Goal: Transaction & Acquisition: Purchase product/service

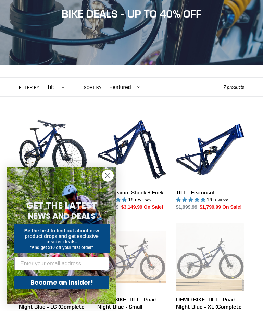
scroll to position [99, 0]
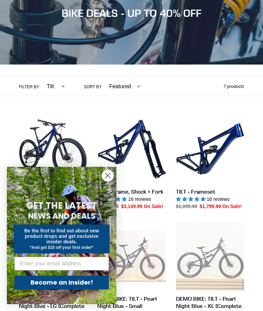
click at [217, 149] on link "TILT - Frameset" at bounding box center [210, 162] width 68 height 95
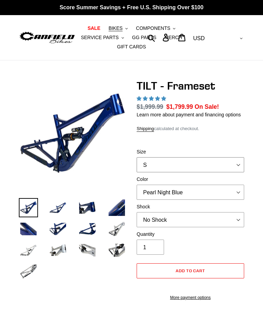
click at [243, 172] on select "S M L XL" at bounding box center [191, 164] width 108 height 15
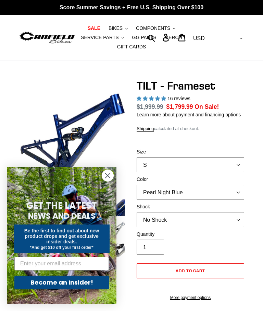
select select "highest-rating"
select select "L"
click at [109, 173] on circle "Close dialog" at bounding box center [107, 175] width 11 height 11
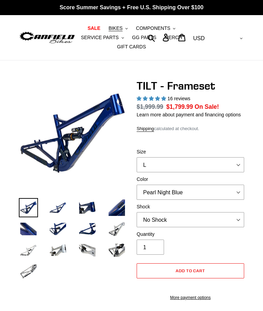
click at [90, 235] on img at bounding box center [87, 228] width 19 height 19
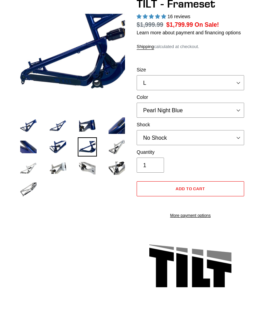
scroll to position [82, 0]
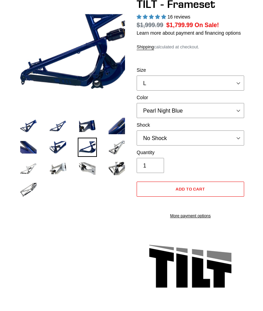
click at [118, 169] on img at bounding box center [116, 168] width 19 height 19
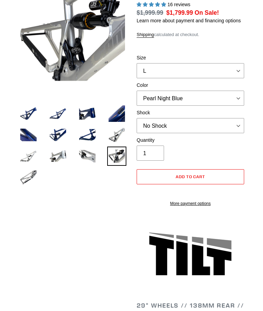
scroll to position [93, 0]
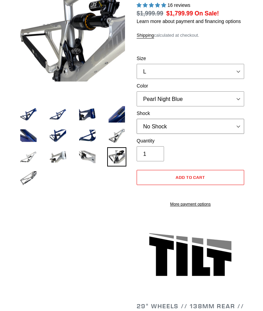
click at [242, 134] on select "No Shock Cane Creek DB Kitsuma Air RockShox Deluxe Ultimate Fox FLOAT X EXT Sto…" at bounding box center [191, 126] width 108 height 15
select select "Fox FLOAT X"
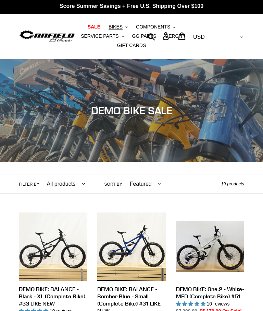
scroll to position [-24, 0]
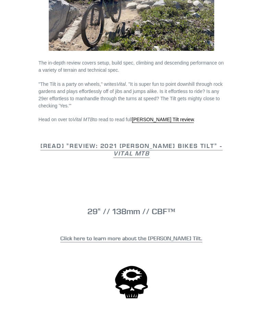
scroll to position [403, 0]
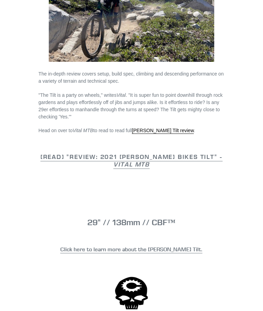
click at [169, 127] on link "[PERSON_NAME] Tilt review" at bounding box center [163, 130] width 62 height 6
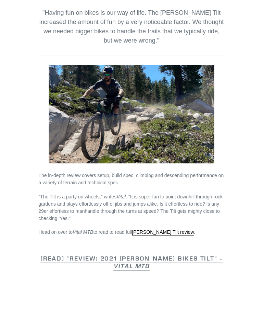
scroll to position [302, 0]
